Goal: Task Accomplishment & Management: Manage account settings

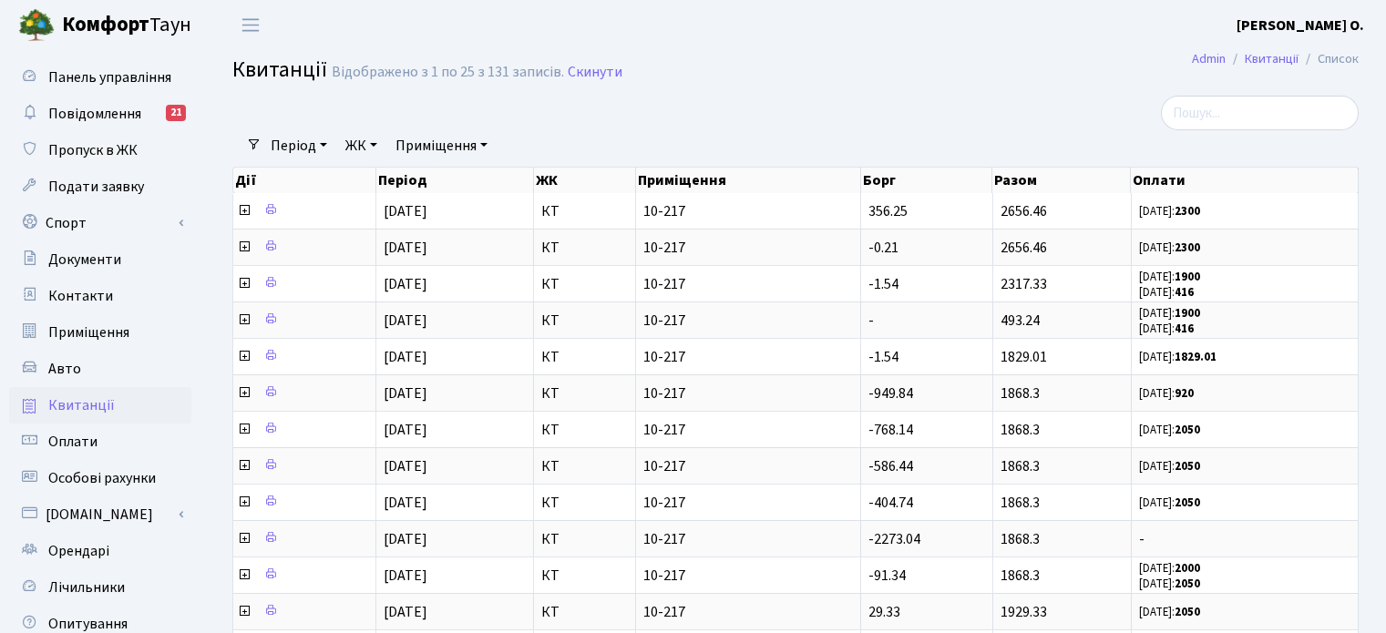
select select "25"
drag, startPoint x: 0, startPoint y: 0, endPoint x: 60, endPoint y: 368, distance: 373.1
click at [60, 368] on span "Авто" at bounding box center [64, 369] width 33 height 20
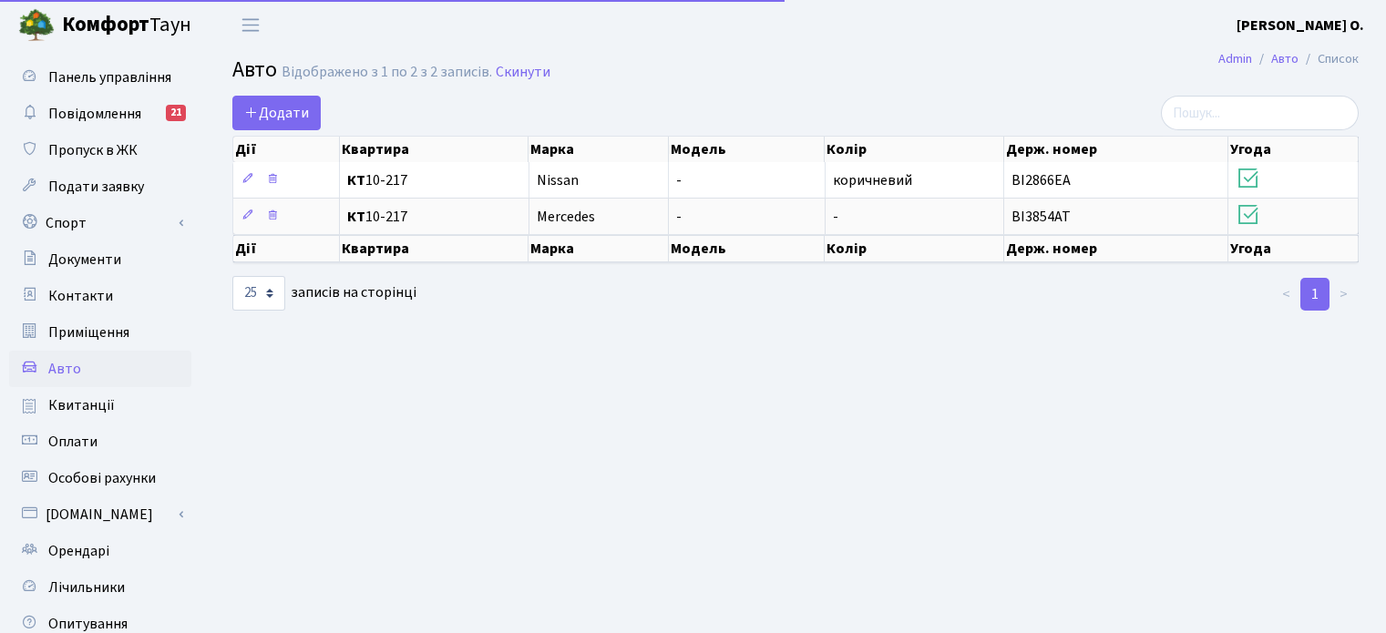
select select "25"
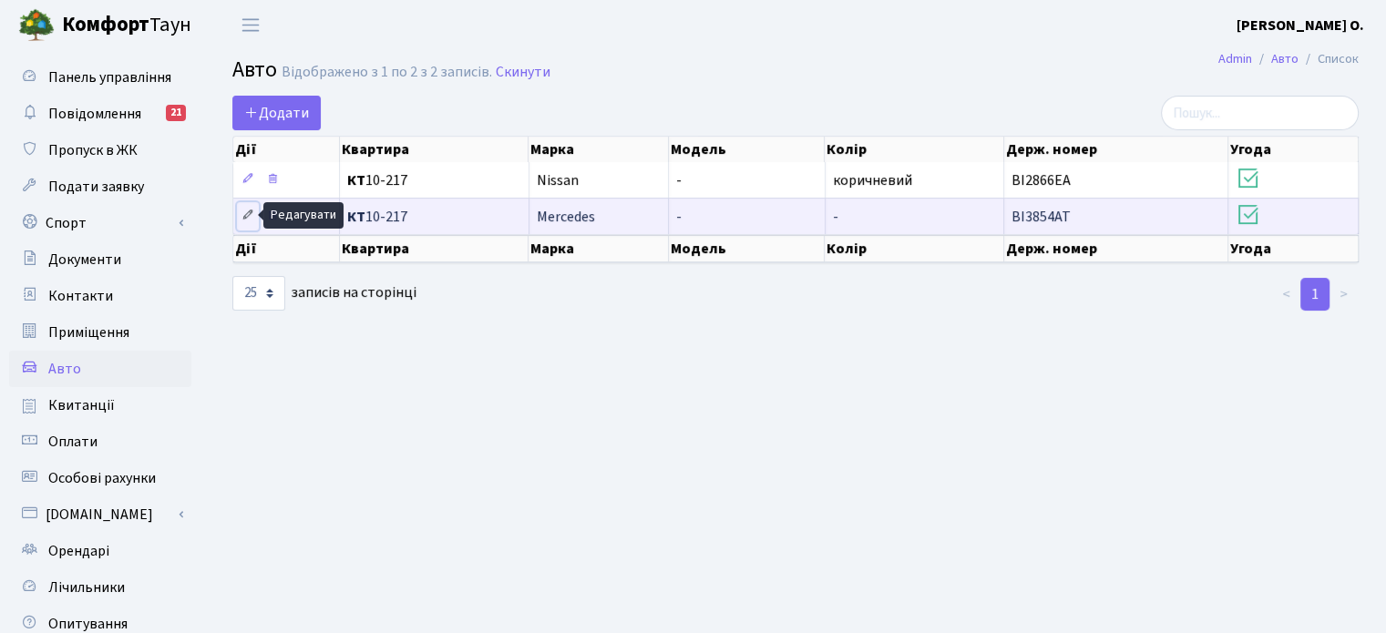
click at [248, 217] on icon at bounding box center [248, 215] width 13 height 13
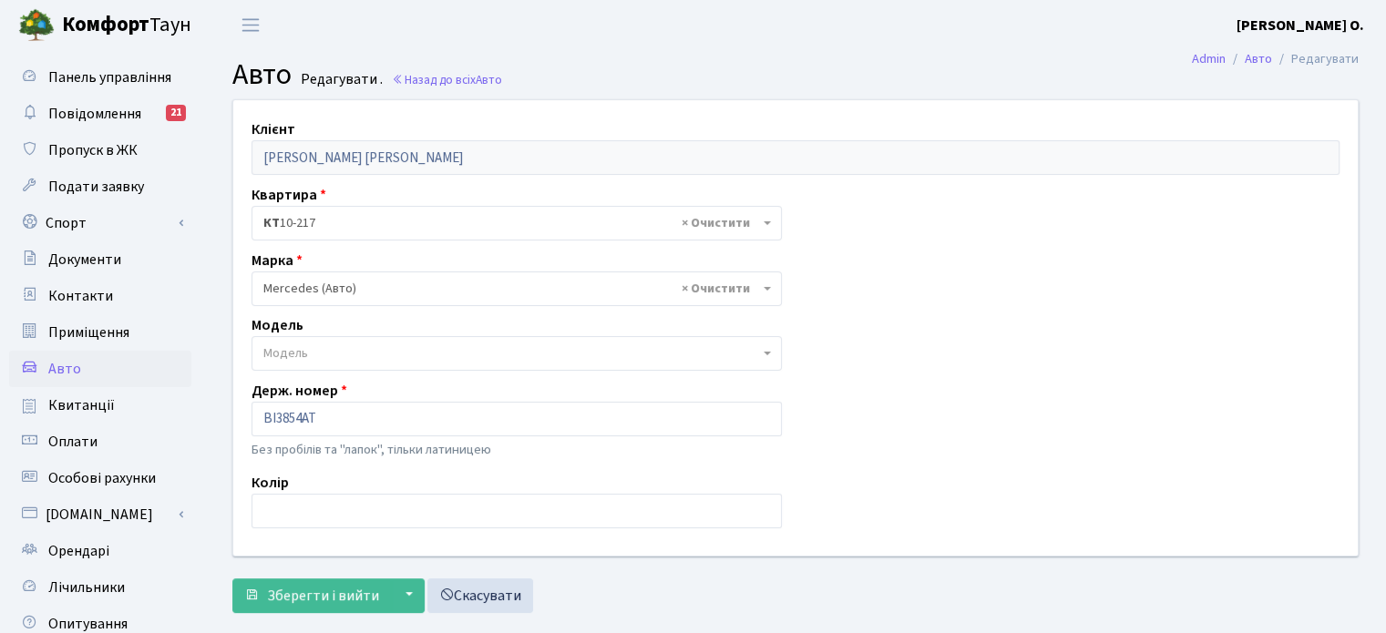
click at [334, 287] on span "× Mercedes (Авто)" at bounding box center [511, 289] width 496 height 18
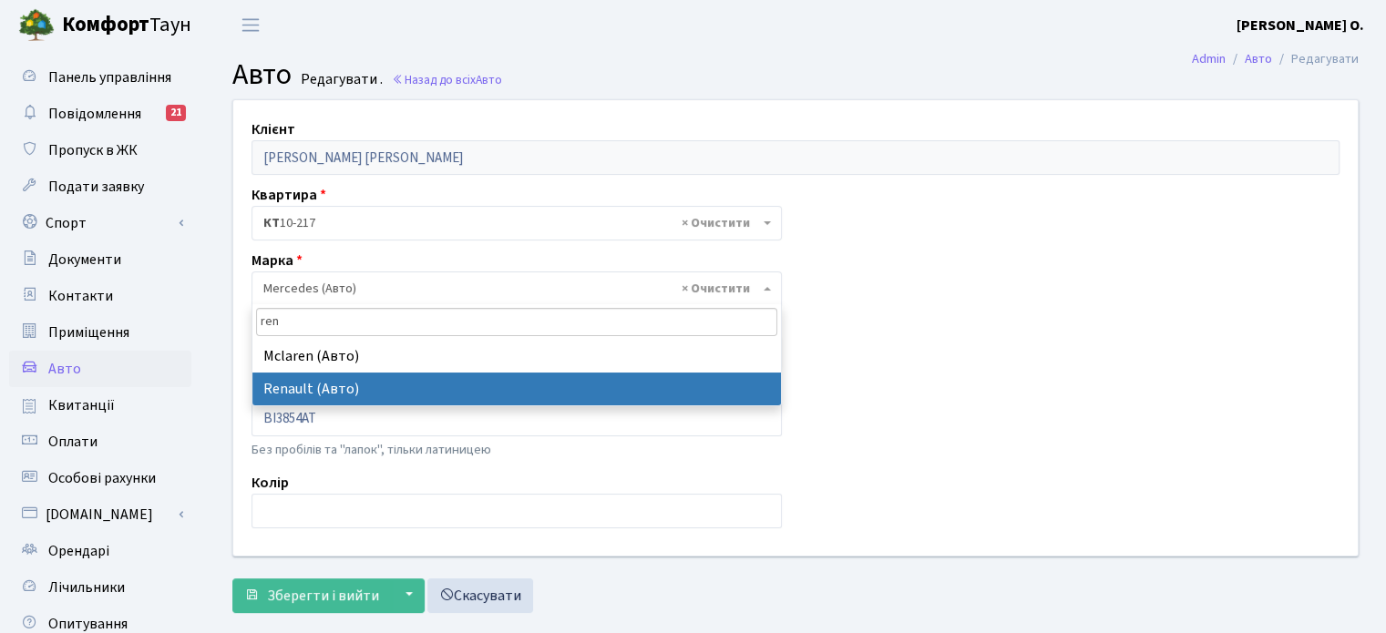
type input "ren"
select select "111"
select select
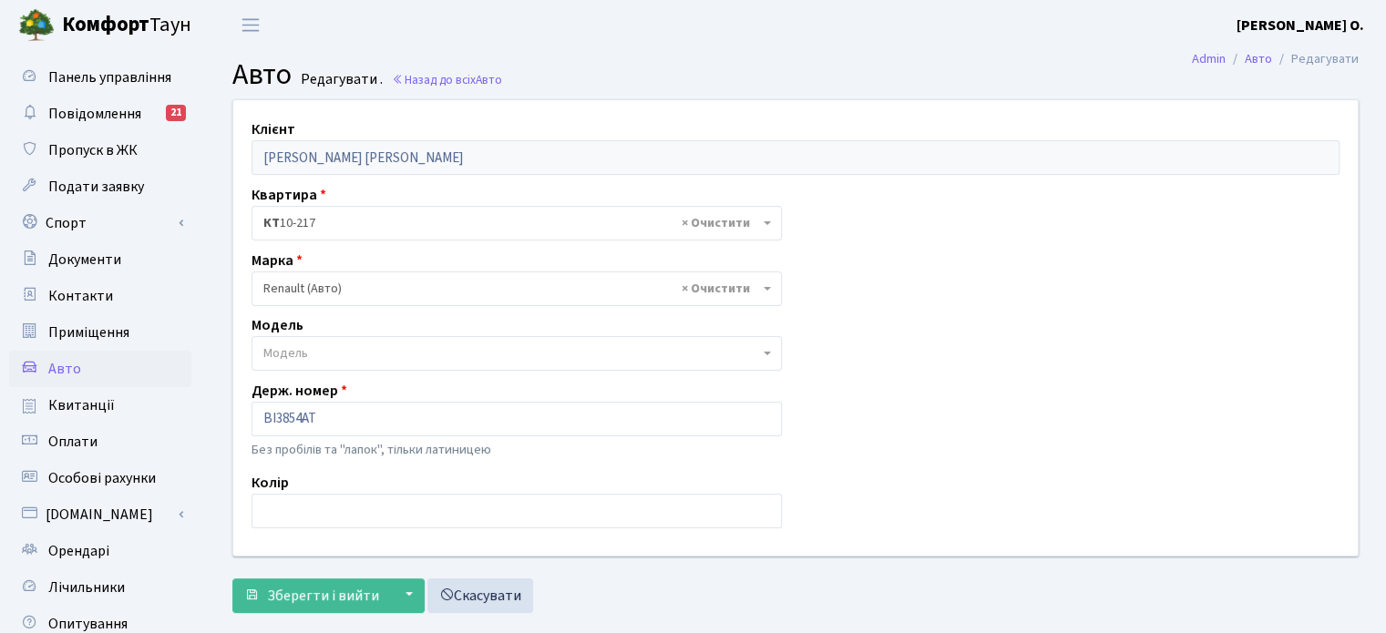
click at [283, 341] on span "Модель" at bounding box center [517, 353] width 530 height 35
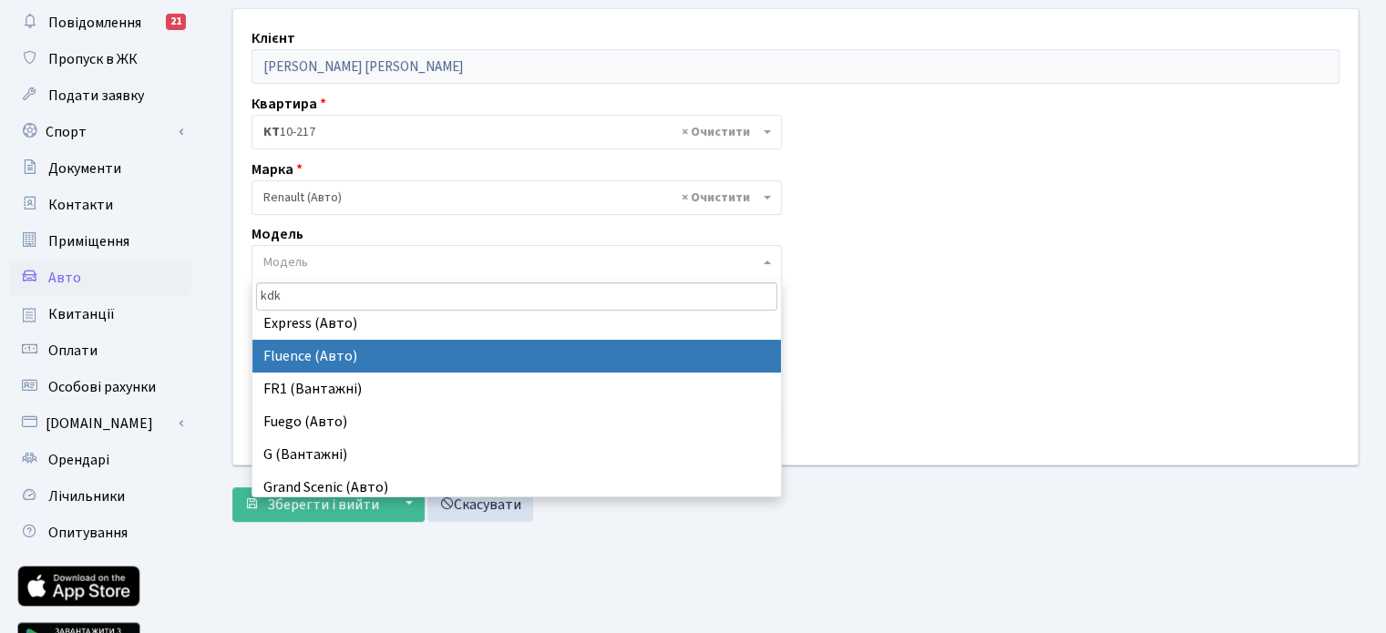
scroll to position [1287, 0]
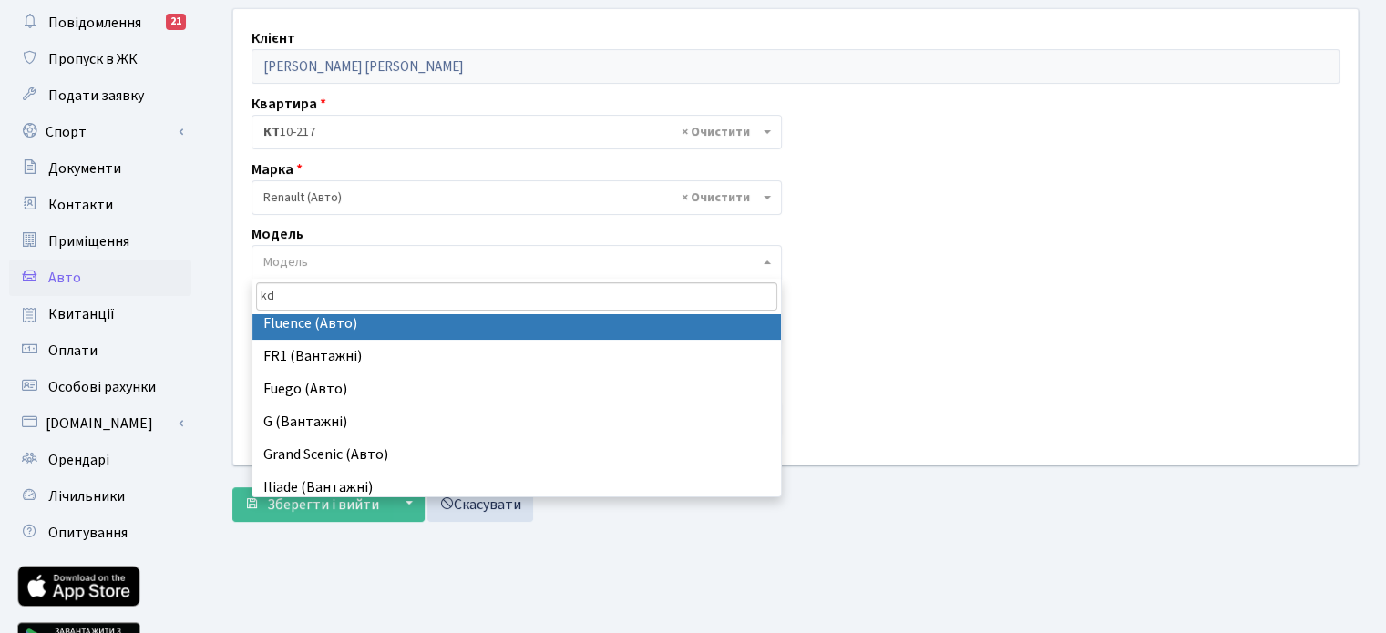
type input "k"
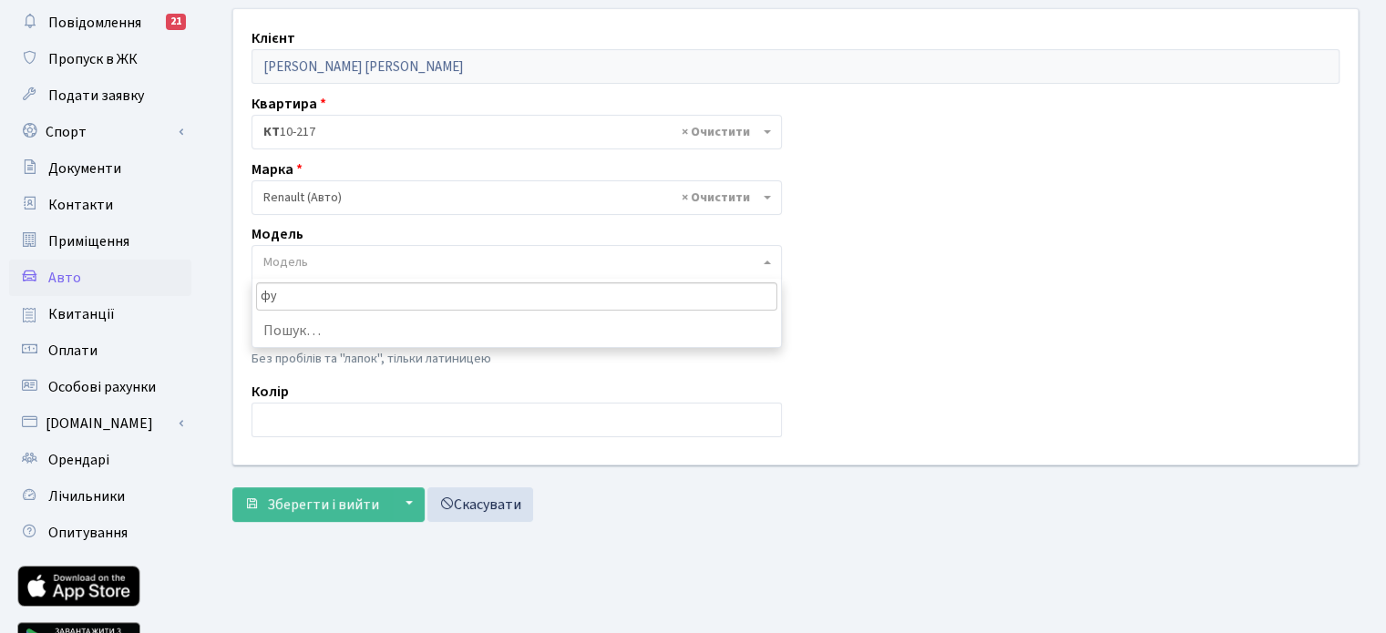
type input "ф"
type input "v"
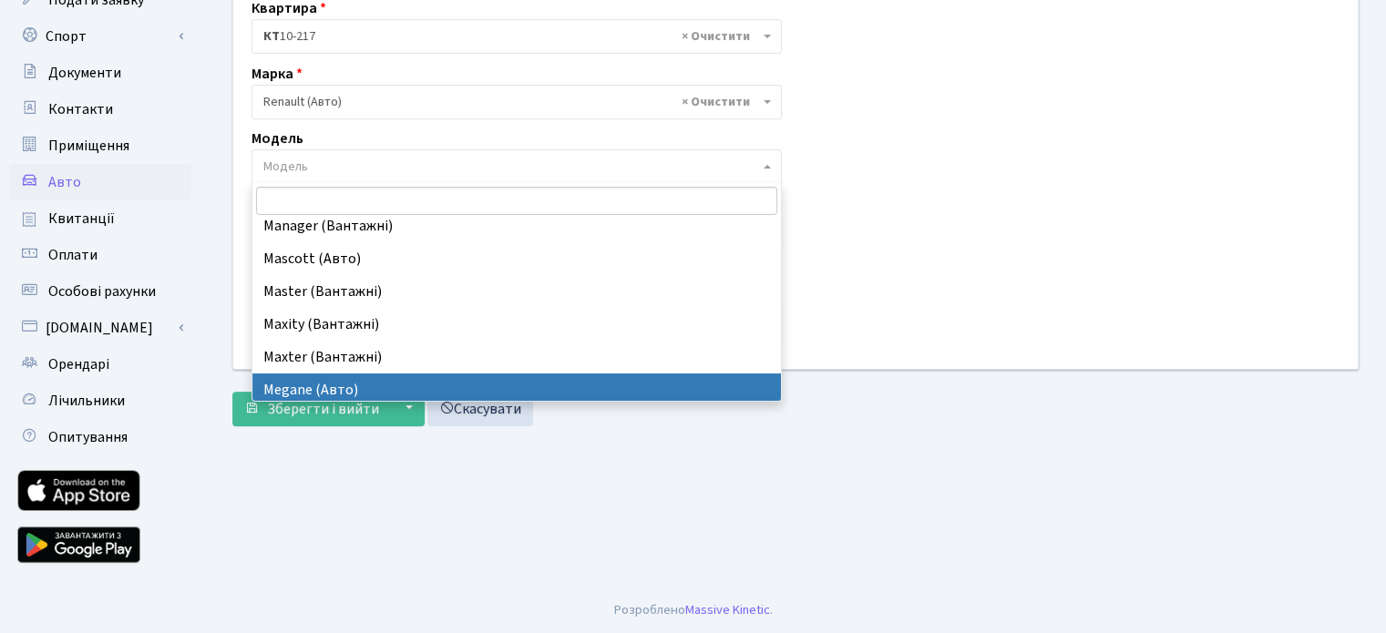
scroll to position [1983, 0]
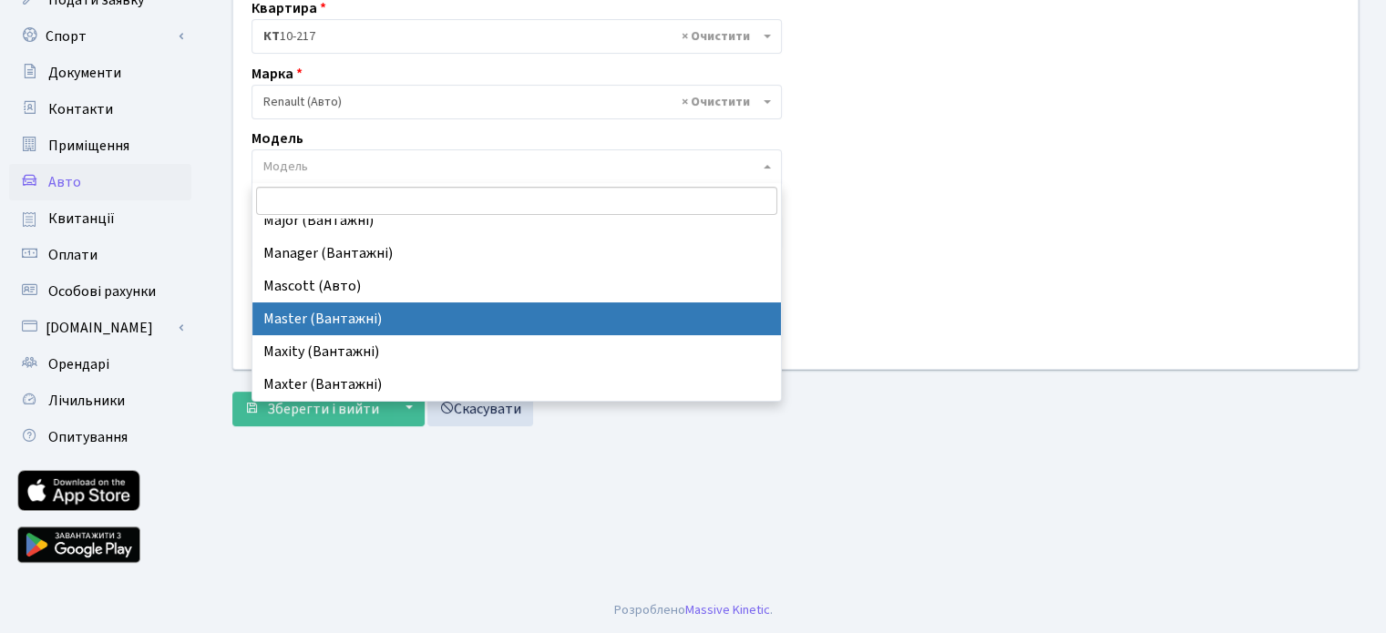
select select "2019"
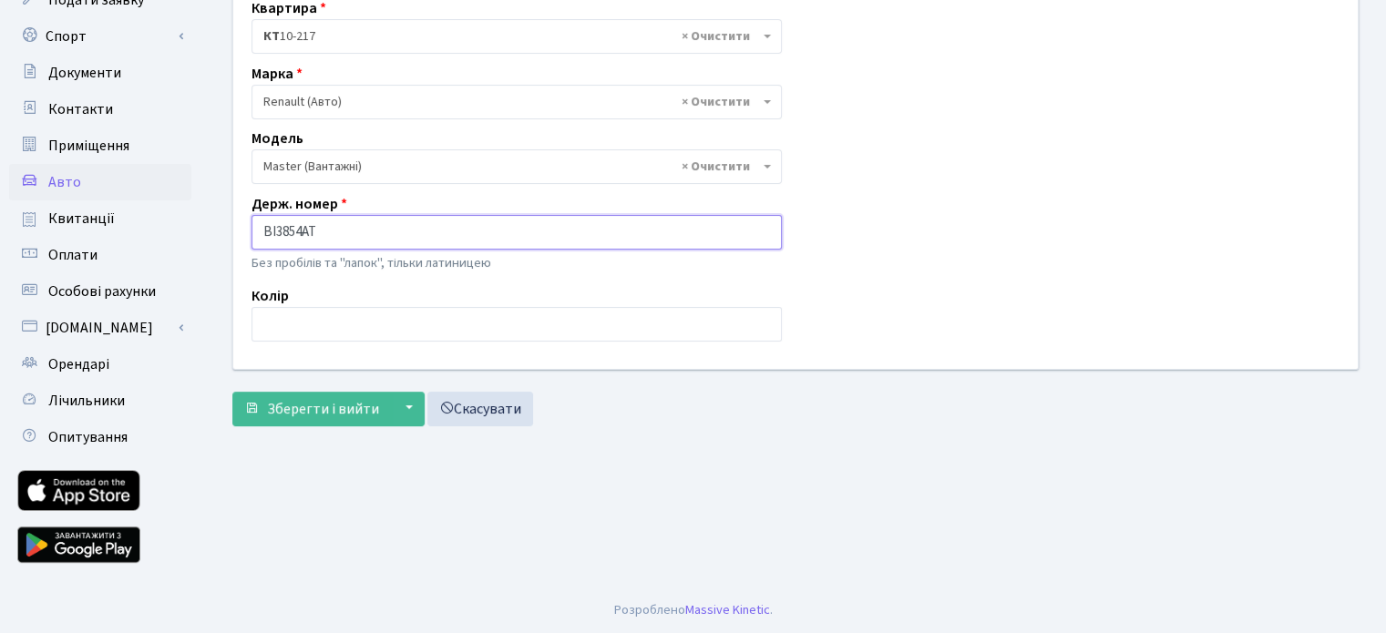
click at [330, 231] on input "BI3854AT" at bounding box center [517, 232] width 530 height 35
paste input "ВІ2192НВ"
click at [274, 232] on input "ВІ2192НВ" at bounding box center [517, 232] width 530 height 35
click at [445, 245] on input "BI2192НВ" at bounding box center [517, 232] width 530 height 35
type input "BI2192HB"
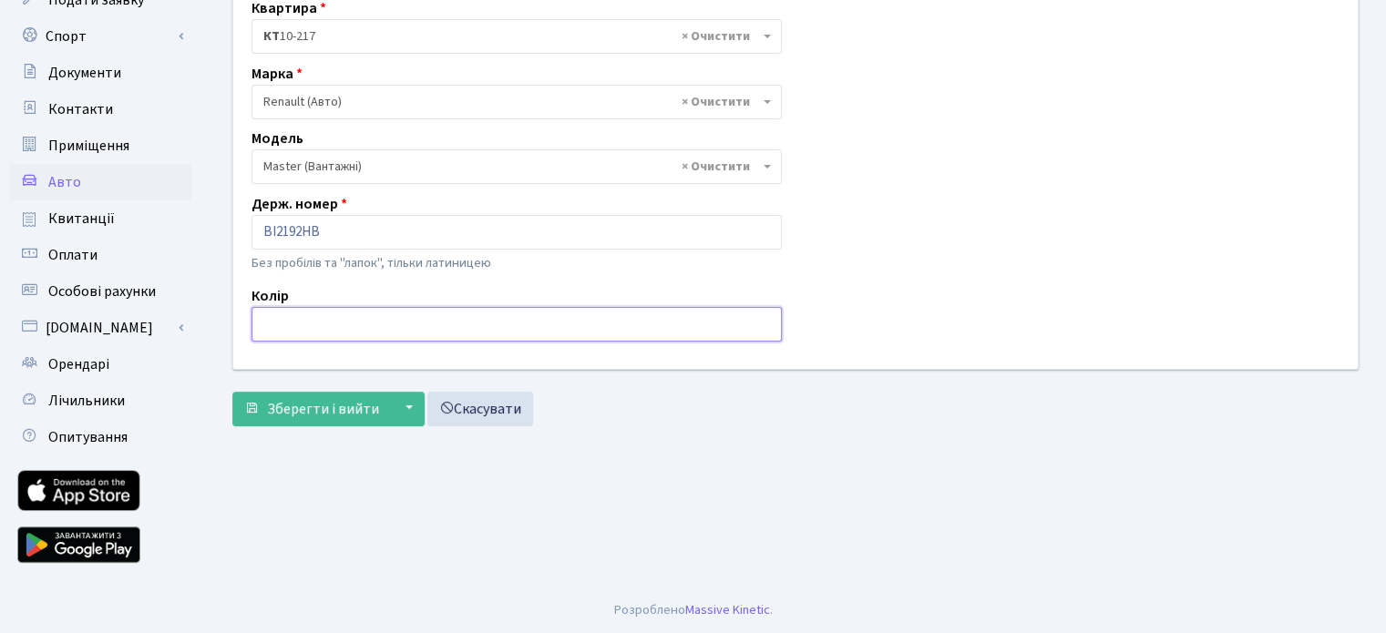
click at [386, 323] on input "text" at bounding box center [517, 324] width 530 height 35
type input "червона кабіна"
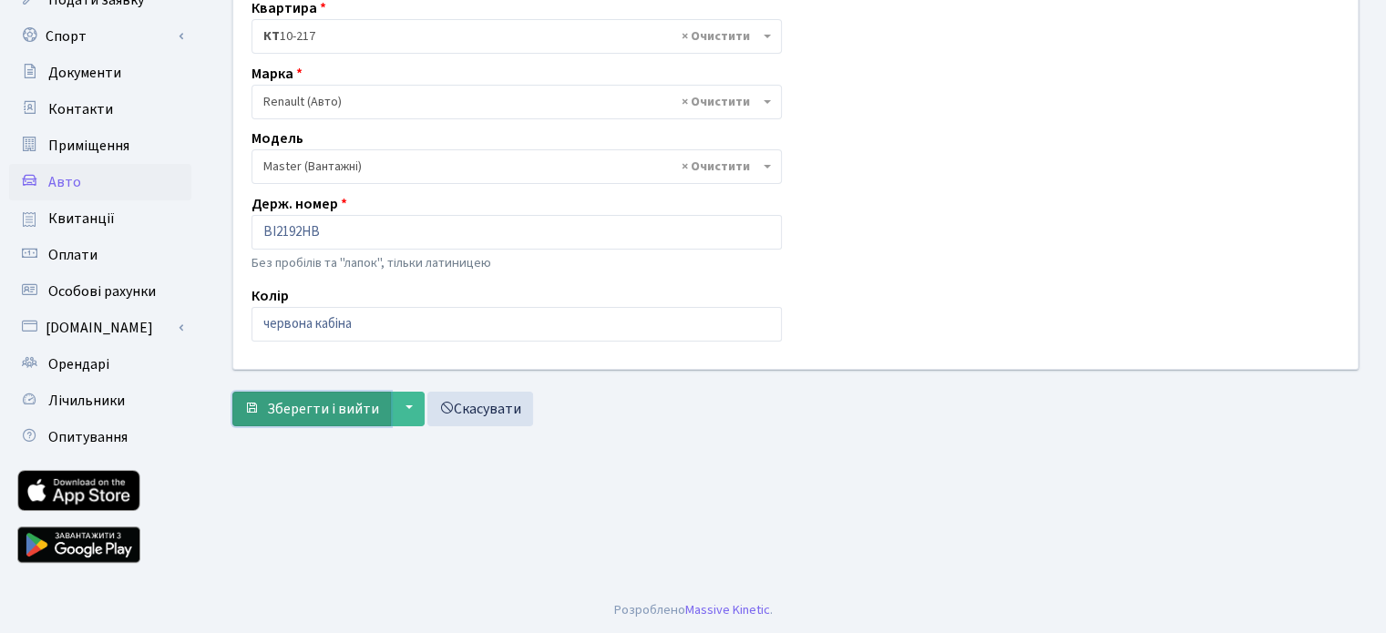
click at [310, 411] on span "Зберегти і вийти" at bounding box center [323, 409] width 112 height 20
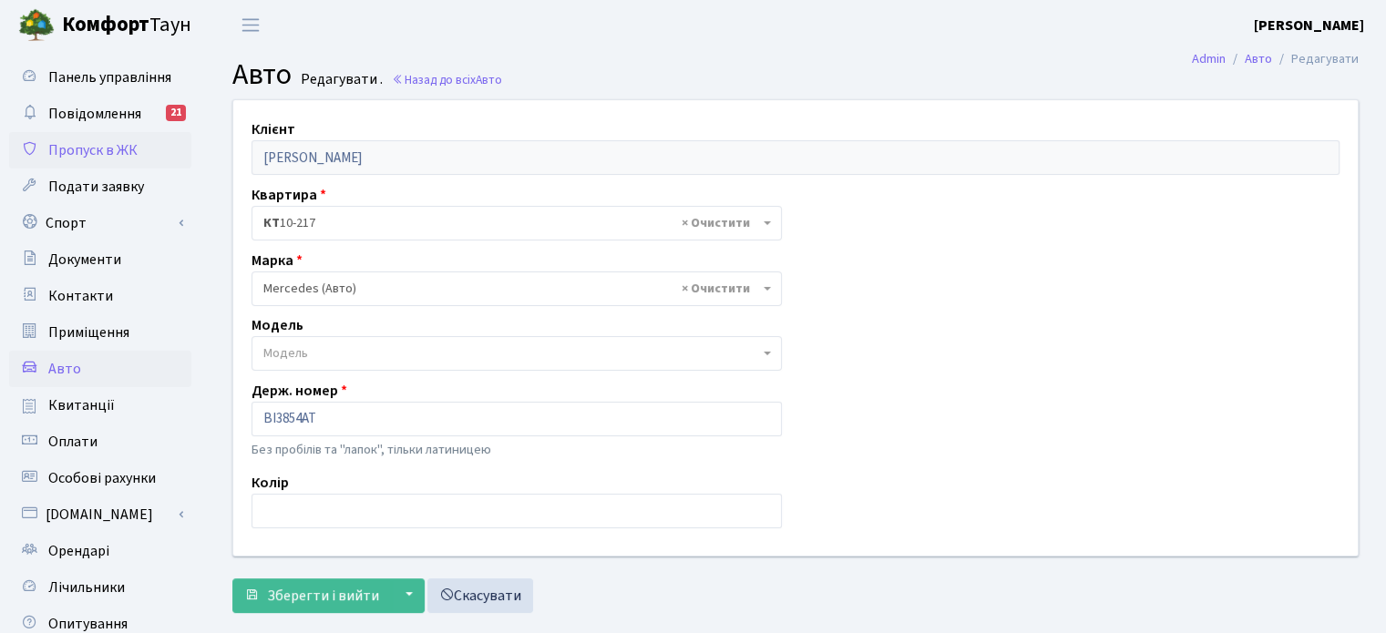
click at [109, 151] on span "Пропуск в ЖК" at bounding box center [92, 150] width 89 height 20
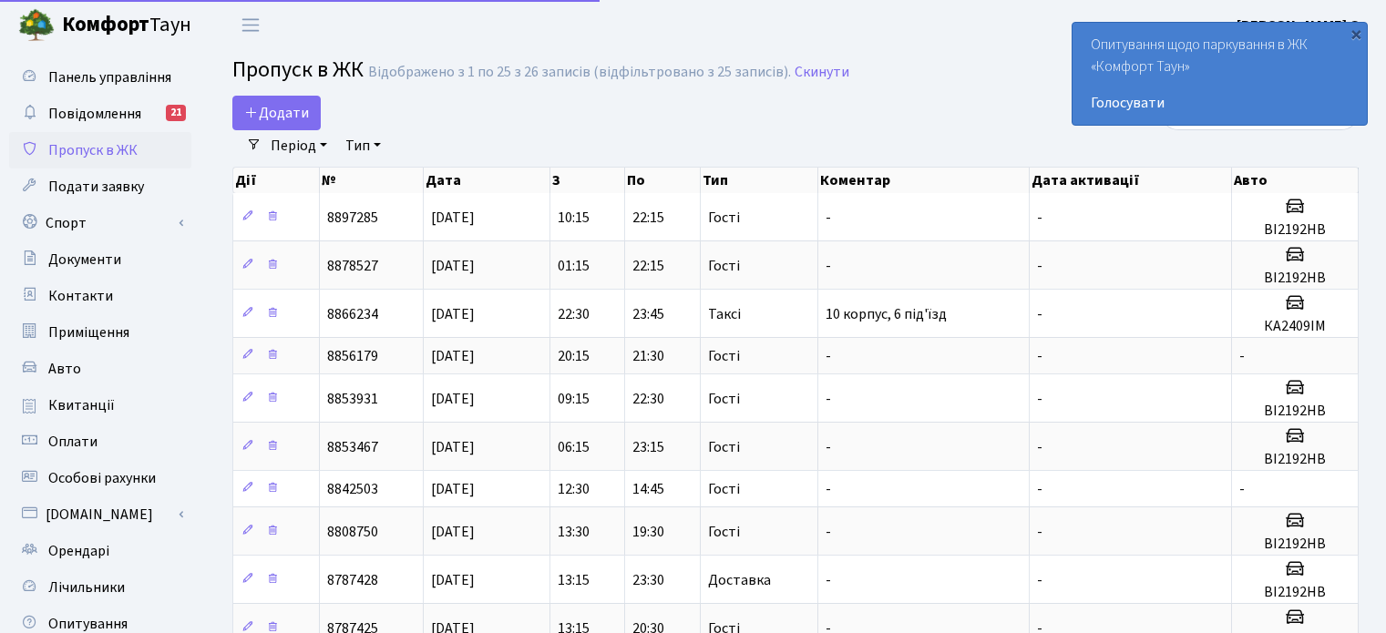
select select "25"
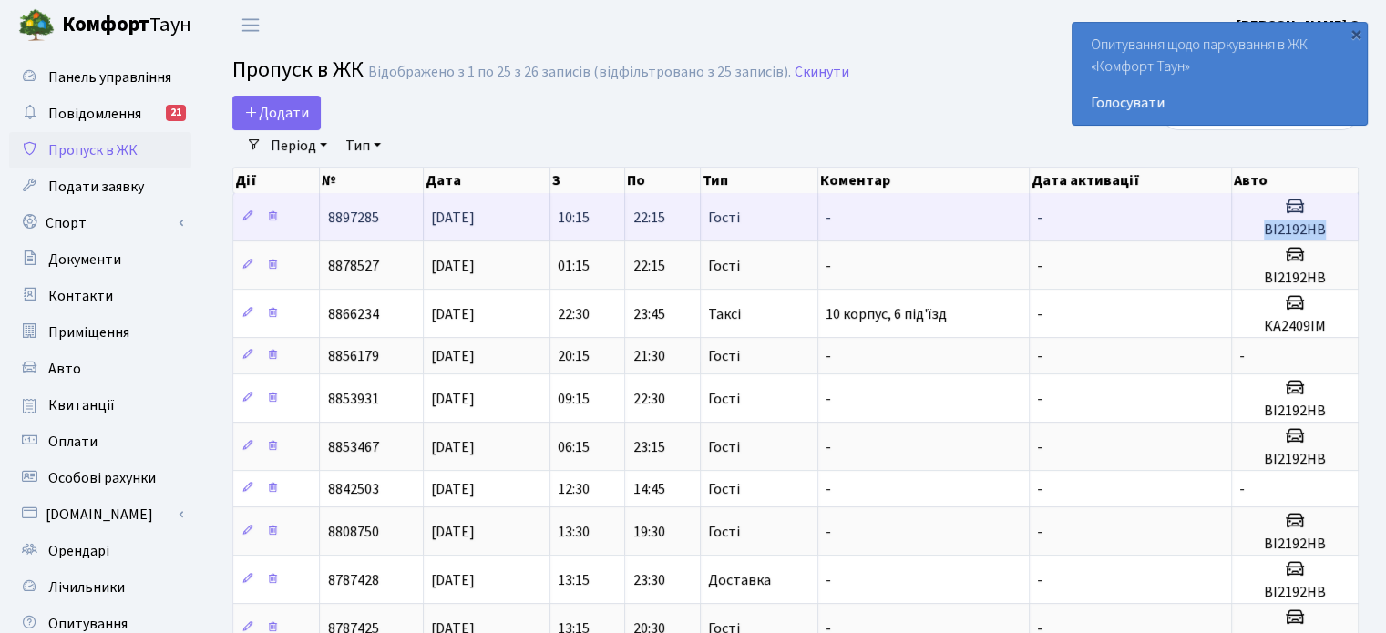
copy h5 "ВІ2192НВ"
drag, startPoint x: 1265, startPoint y: 233, endPoint x: 1323, endPoint y: 232, distance: 58.3
click at [1323, 232] on h5 "ВІ2192НВ" at bounding box center [1294, 229] width 111 height 17
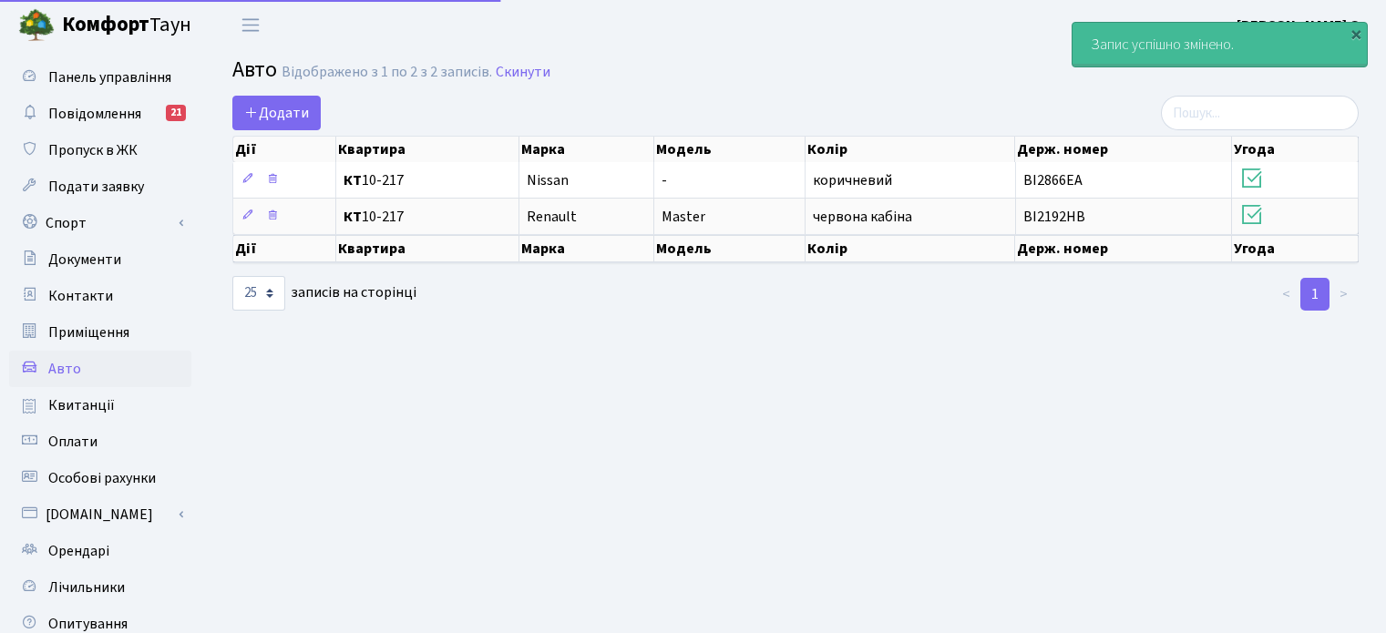
select select "25"
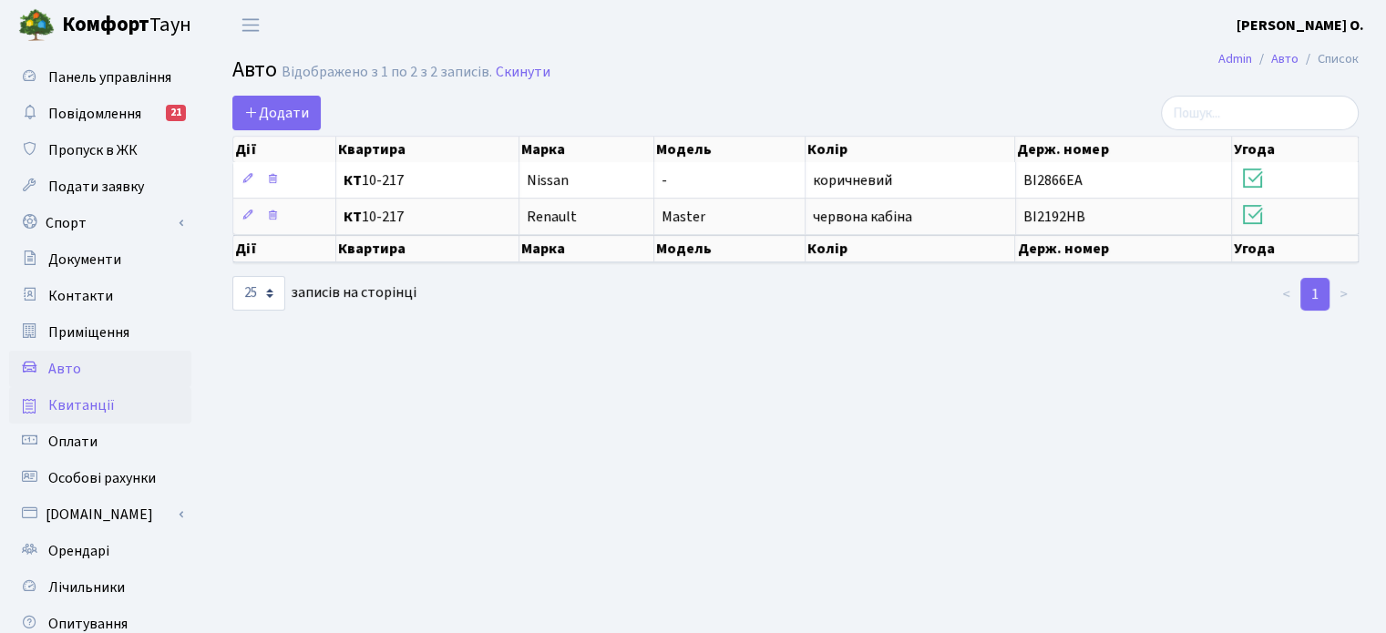
click at [84, 410] on span "Квитанції" at bounding box center [81, 406] width 67 height 20
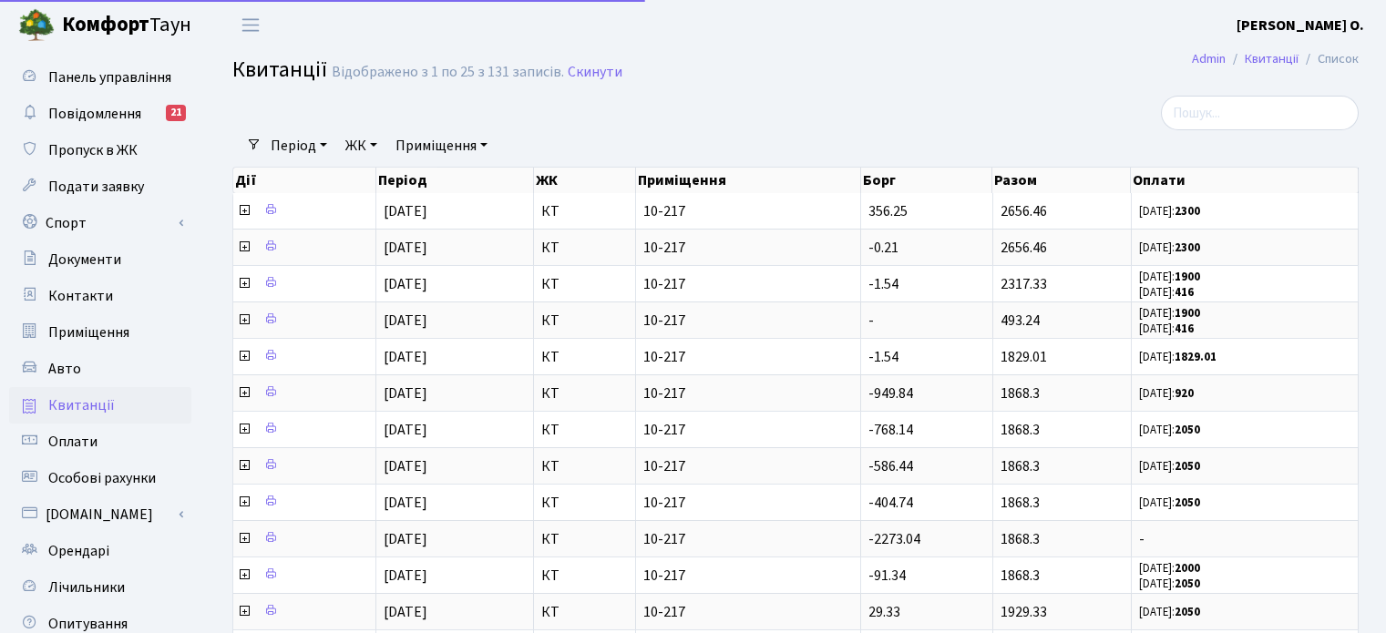
select select "25"
click at [80, 434] on span "Оплати" at bounding box center [72, 442] width 49 height 20
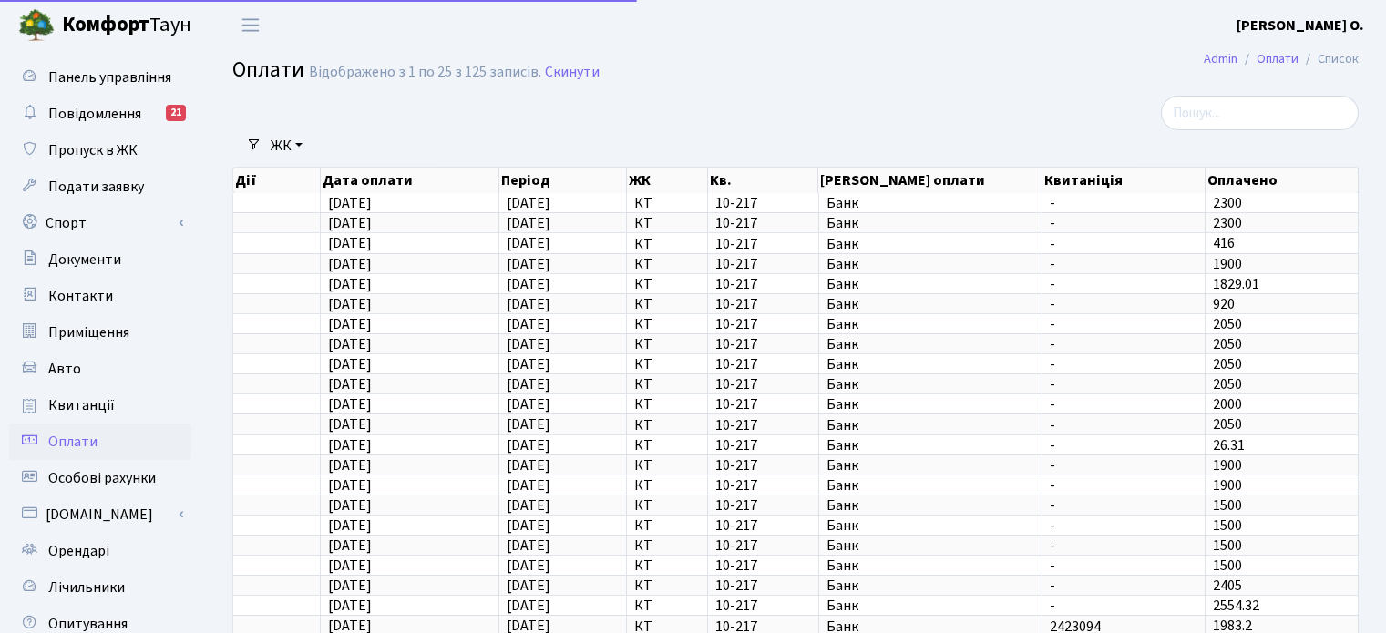
select select "25"
